Goal: Information Seeking & Learning: Check status

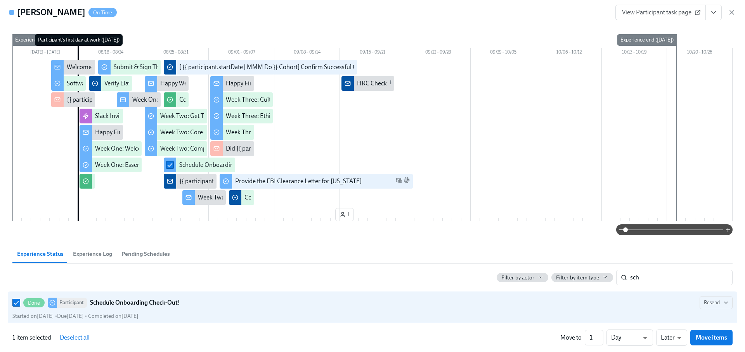
scroll to position [17, 0]
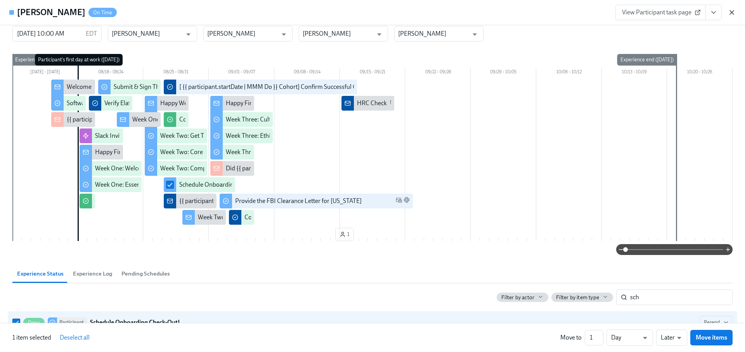
click at [731, 14] on icon "button" at bounding box center [732, 12] width 4 height 4
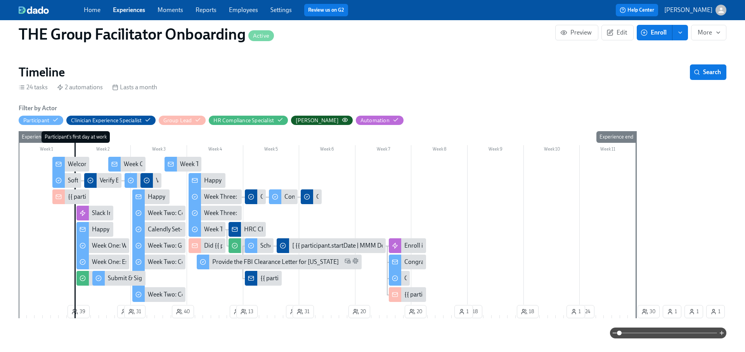
scroll to position [112, 0]
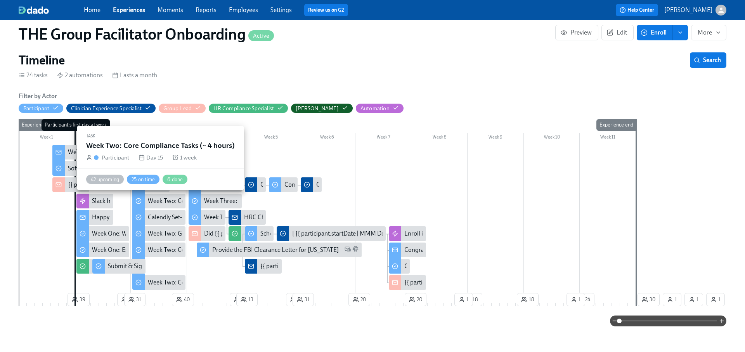
click at [159, 199] on div "Week Two: Core Compliance Tasks (~ 4 hours)" at bounding box center [208, 201] width 121 height 9
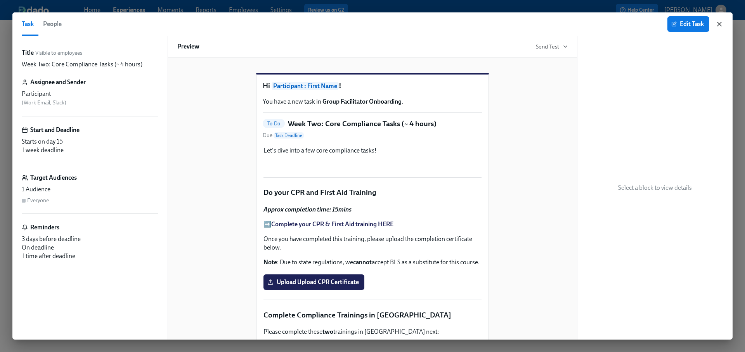
click at [717, 23] on icon "button" at bounding box center [719, 24] width 8 height 8
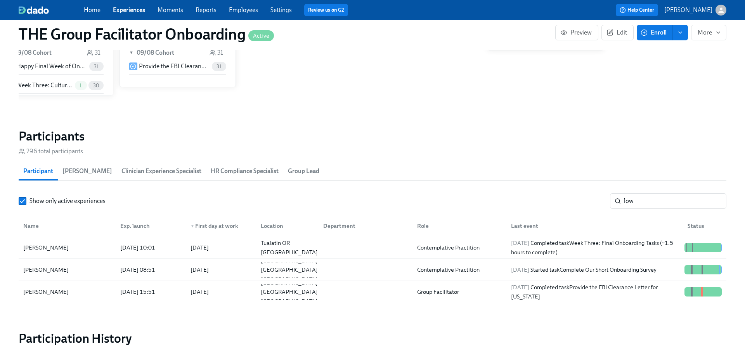
scroll to position [620, 0]
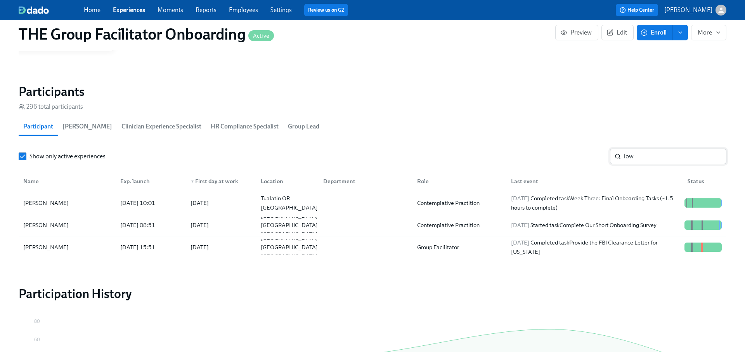
click at [647, 156] on input "low" at bounding box center [675, 157] width 102 height 16
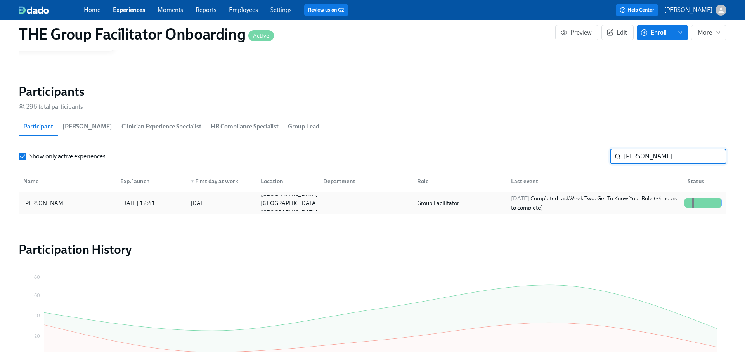
type input "[PERSON_NAME]"
click at [627, 201] on div "[DATE] Completed task Week Two: Get To Know Your Role (~4 hours to complete)" at bounding box center [594, 203] width 173 height 19
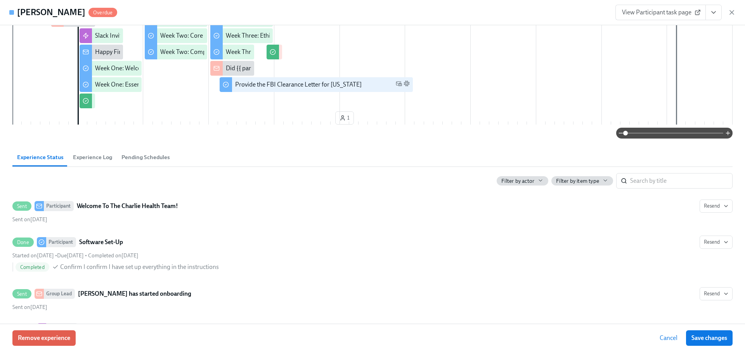
scroll to position [128, 0]
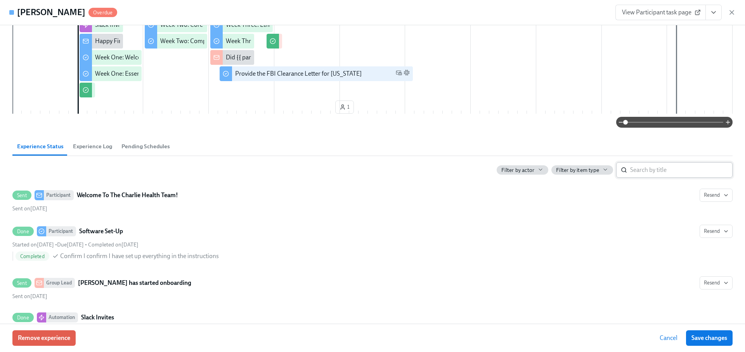
click at [641, 162] on input "search" at bounding box center [681, 170] width 102 height 16
type input "cpr"
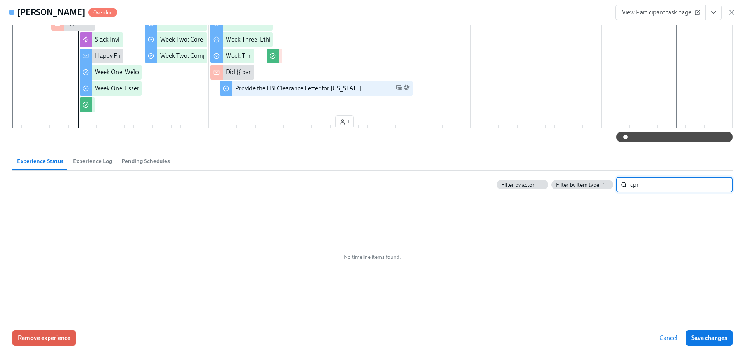
click at [718, 183] on input "cpr" at bounding box center [681, 185] width 102 height 16
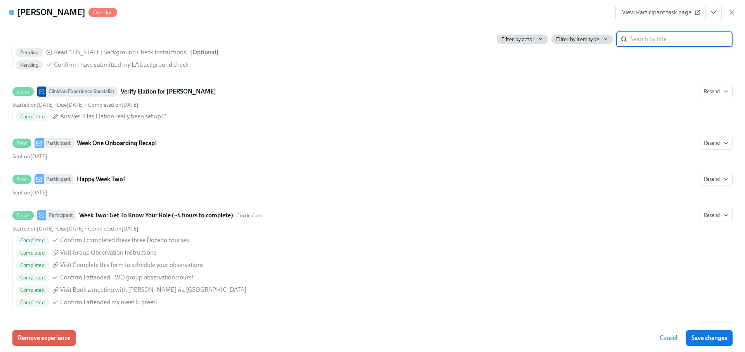
scroll to position [206, 0]
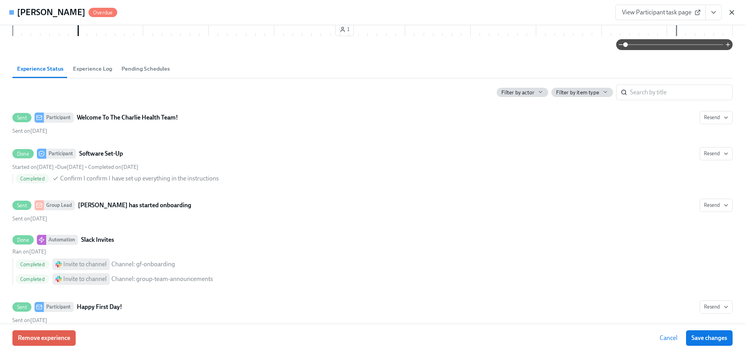
click at [729, 16] on icon "button" at bounding box center [732, 13] width 8 height 8
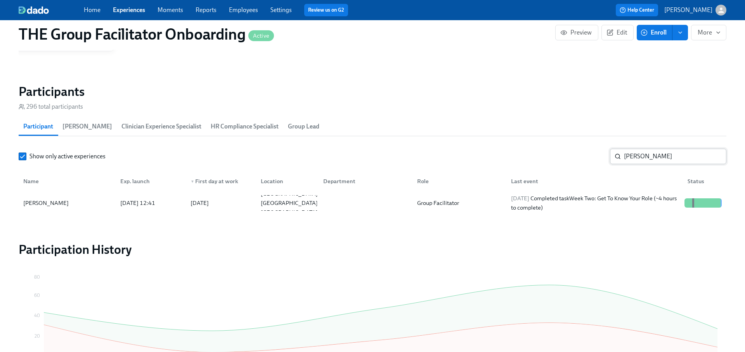
click at [657, 153] on input "[PERSON_NAME]" at bounding box center [675, 157] width 102 height 16
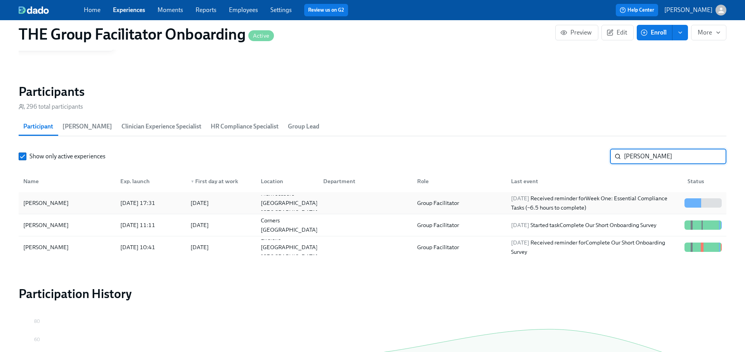
type input "[PERSON_NAME]"
click at [613, 196] on div "[DATE] Received reminder for Week One: Essential Compliance Tasks (~6.5 hours t…" at bounding box center [594, 203] width 173 height 19
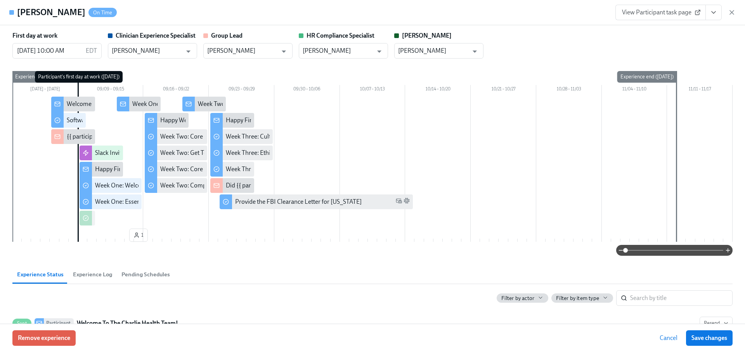
click at [715, 13] on icon "View task page" at bounding box center [714, 13] width 8 height 8
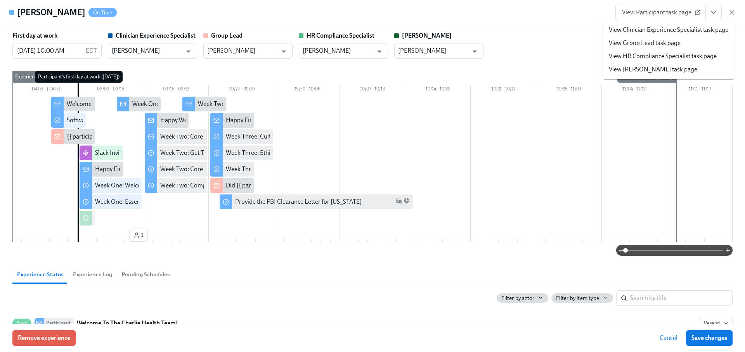
click at [660, 16] on link "View Participant task page" at bounding box center [660, 13] width 90 height 16
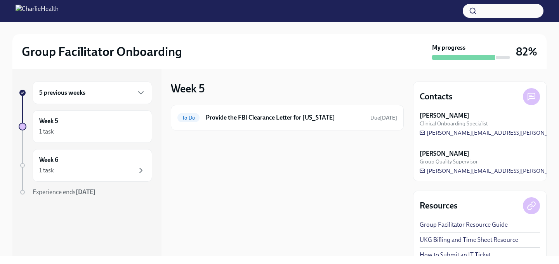
click at [96, 87] on div "5 previous weeks" at bounding box center [92, 92] width 119 height 23
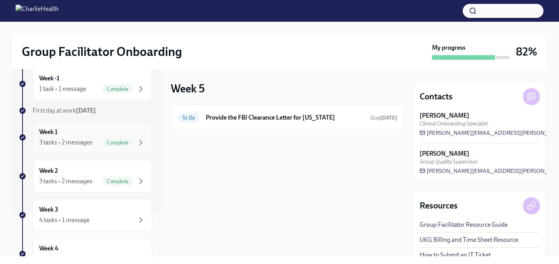
scroll to position [100, 0]
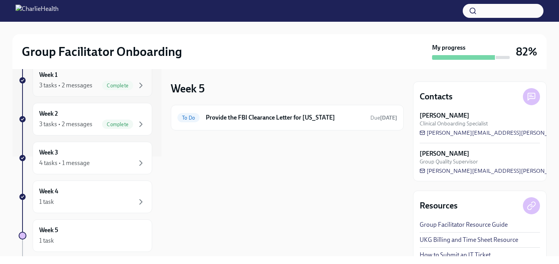
click at [79, 87] on div "3 tasks • 2 messages" at bounding box center [65, 85] width 53 height 9
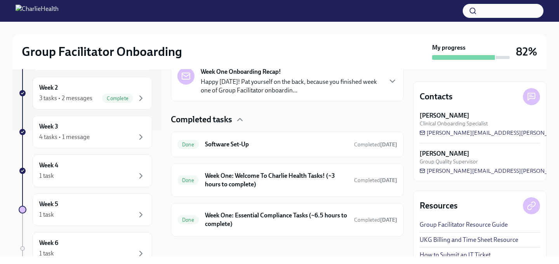
scroll to position [194, 0]
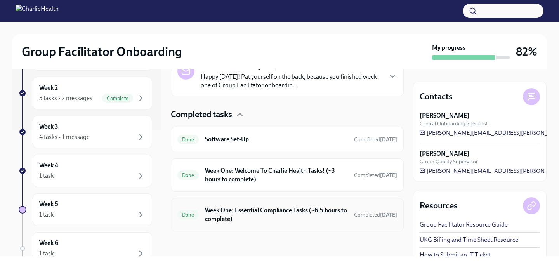
click at [260, 227] on div "Done Week One: Essential Compliance Tasks (~6.5 hours to complete) Completed Au…" at bounding box center [287, 214] width 233 height 33
click at [256, 217] on h6 "Week One: Essential Compliance Tasks (~6.5 hours to complete)" at bounding box center [276, 214] width 143 height 17
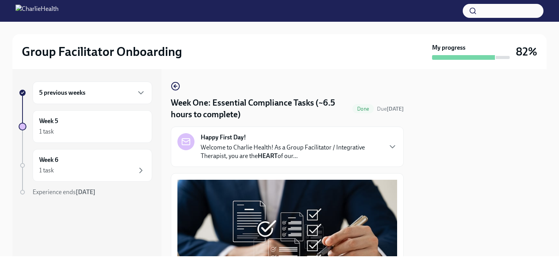
click at [471, 13] on circle "button" at bounding box center [472, 10] width 5 height 5
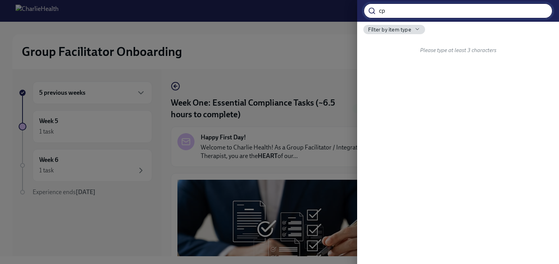
type input "cpr"
click at [542, 10] on input "cpr" at bounding box center [466, 11] width 174 height 16
click at [97, 209] on div at bounding box center [279, 132] width 559 height 264
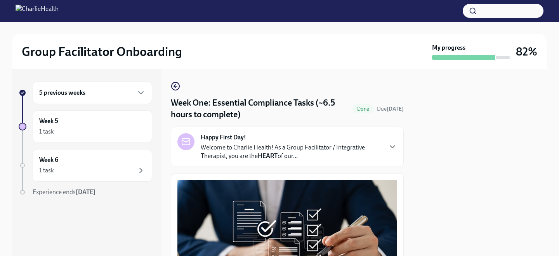
click at [64, 91] on h6 "5 previous weeks" at bounding box center [62, 92] width 46 height 9
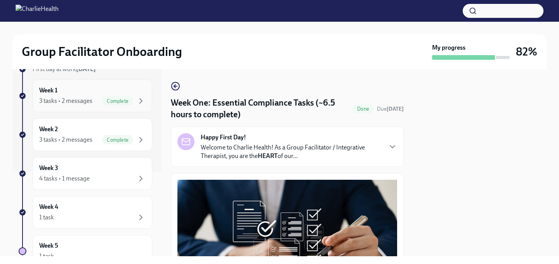
scroll to position [90, 0]
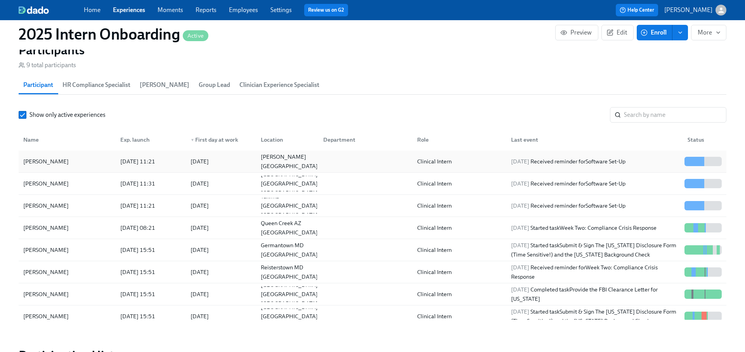
scroll to position [620, 0]
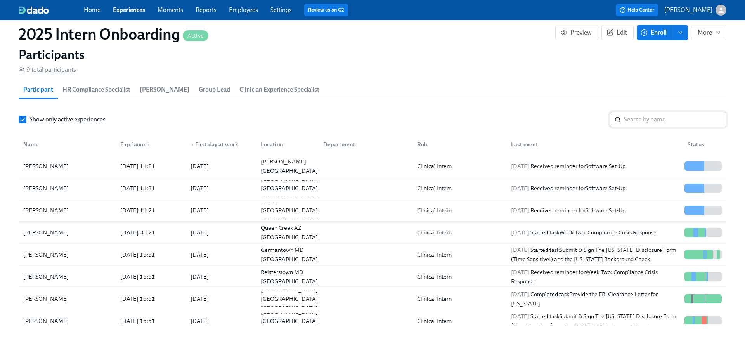
click at [642, 116] on input "search" at bounding box center [675, 120] width 102 height 16
type input "sabrina b"
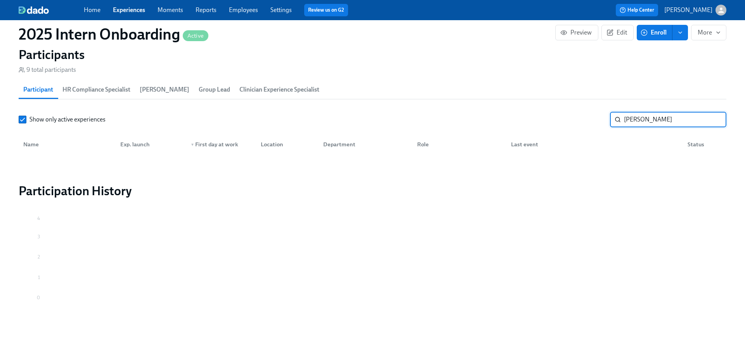
click at [714, 120] on input "sabrina b" at bounding box center [675, 120] width 102 height 16
